Goal: Use online tool/utility: Use online tool/utility

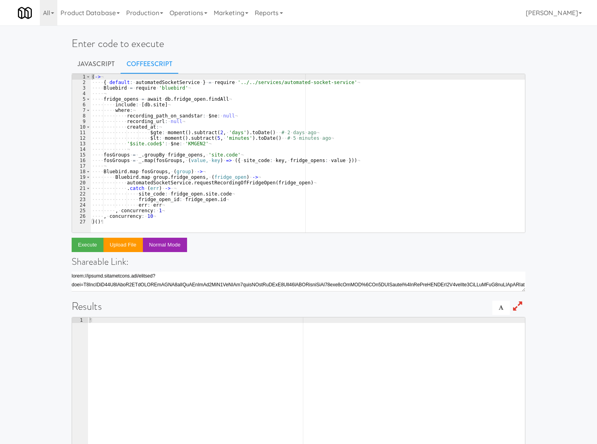
click at [345, 116] on div "( -> ¬ ···· { · default : · automatedSocketService · } · = · require · '../../s…" at bounding box center [307, 159] width 435 height 170
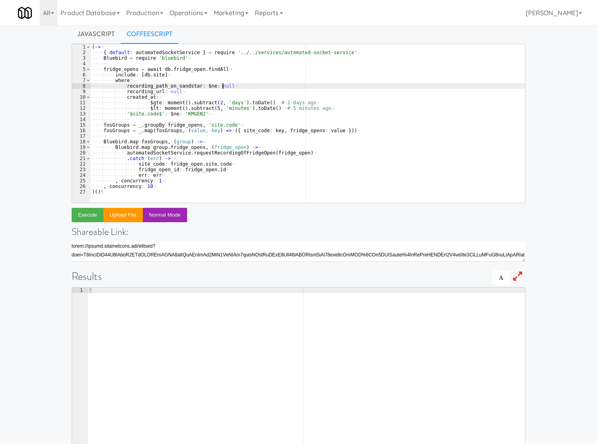
scroll to position [44, 0]
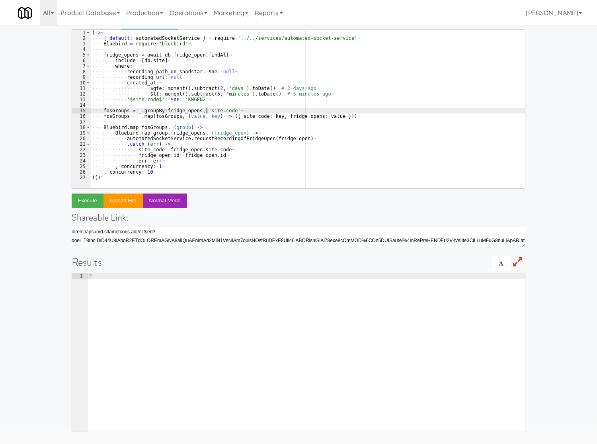
click at [206, 110] on div "( -> ¬ ···· { · default : · automatedSocketService · } · = · require · '../../s…" at bounding box center [307, 115] width 435 height 170
type textarea ", concurrency: 10 )()"
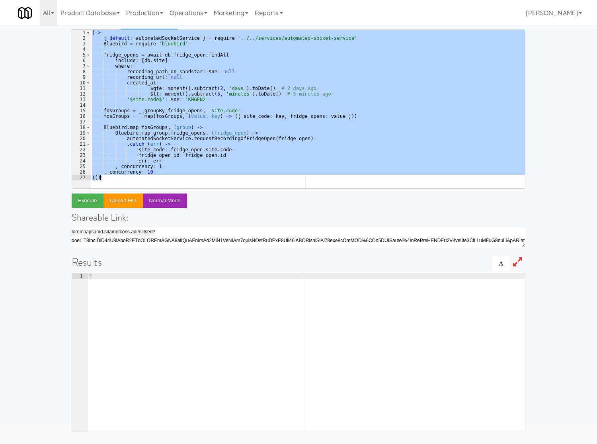
paste textarea
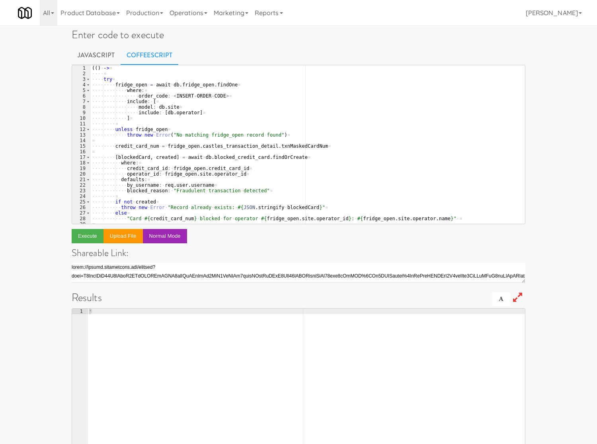
scroll to position [0, 0]
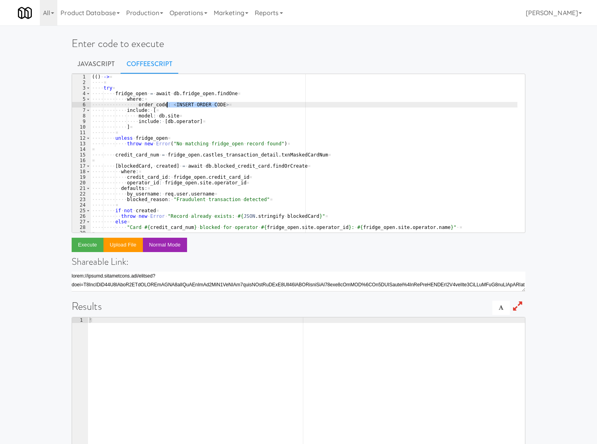
drag, startPoint x: 217, startPoint y: 104, endPoint x: 167, endPoint y: 104, distance: 49.8
click at [167, 104] on div "( ( ) · -> ¤ ···· ¤ ···· try ¤ ···· ···· fridge_open · = · await · db . fridge_…" at bounding box center [303, 159] width 427 height 170
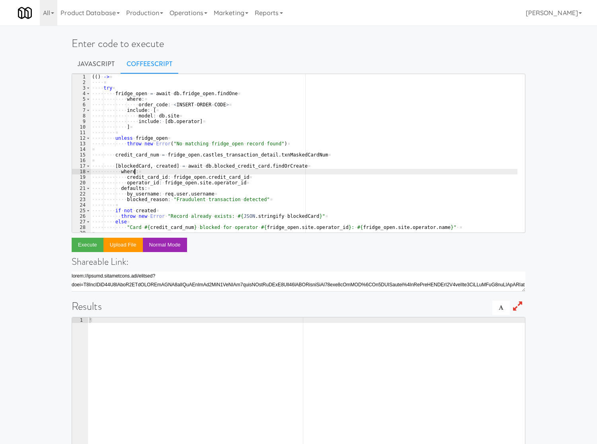
drag, startPoint x: 449, startPoint y: 169, endPoint x: 372, endPoint y: 147, distance: 79.8
click at [448, 169] on div "( ( ) · -> ¤ ···· ¤ ···· try ¤ ···· ···· fridge_open · = · await · db . fridge_…" at bounding box center [303, 159] width 427 height 170
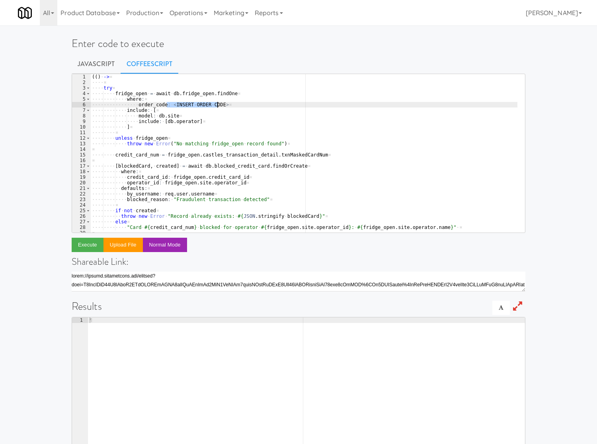
drag, startPoint x: 166, startPoint y: 104, endPoint x: 217, endPoint y: 104, distance: 51.4
click at [217, 104] on div "( ( ) · -> ¤ ···· ¤ ···· try ¤ ···· ···· fridge_open · = · await · db . fridge_…" at bounding box center [303, 159] width 427 height 170
paste textarea "8297365"
type textarea "order_code: 8297365"
click at [88, 245] on button "Execute" at bounding box center [88, 245] width 32 height 14
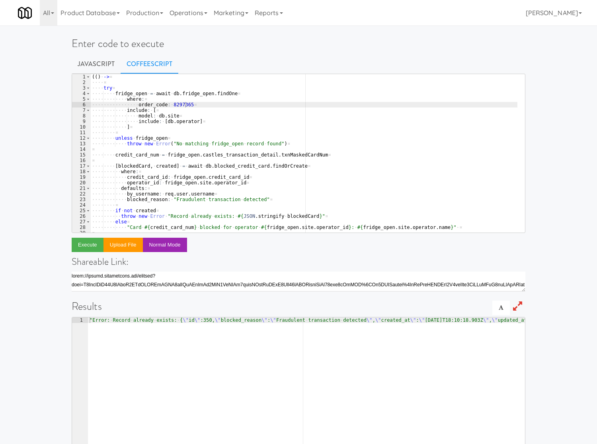
type textarea ""Error: Record already exists: {\"id\":350,\"blocked_reason\":\"Fraudulent tran…"
drag, startPoint x: 364, startPoint y: 376, endPoint x: 365, endPoint y: 368, distance: 8.0
click at [365, 371] on div "" Error: · Record · already · exists: · { \" id \" :350, \" blocked_reason \" :…" at bounding box center [170, 398] width 710 height 162
click at [174, 105] on div "( ( ) · -> ¤ ···· ¤ ···· try ¤ ···· ···· fridge_open · = · await · db . fridge_…" at bounding box center [303, 159] width 427 height 170
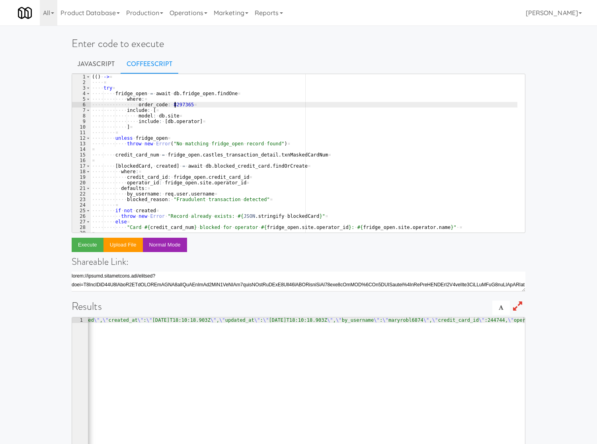
click at [174, 105] on div "( ( ) · -> ¤ ···· ¤ ···· try ¤ ···· ···· fridge_open · = · await · db . fridge_…" at bounding box center [303, 159] width 427 height 170
paste textarea "5286724"
type textarea "order_code: 5286724"
click at [82, 244] on button "Execute" at bounding box center [88, 245] width 32 height 14
click at [405, 70] on ul "Javascript CoffeeScript" at bounding box center [299, 64] width 454 height 20
